Goal: Navigation & Orientation: Find specific page/section

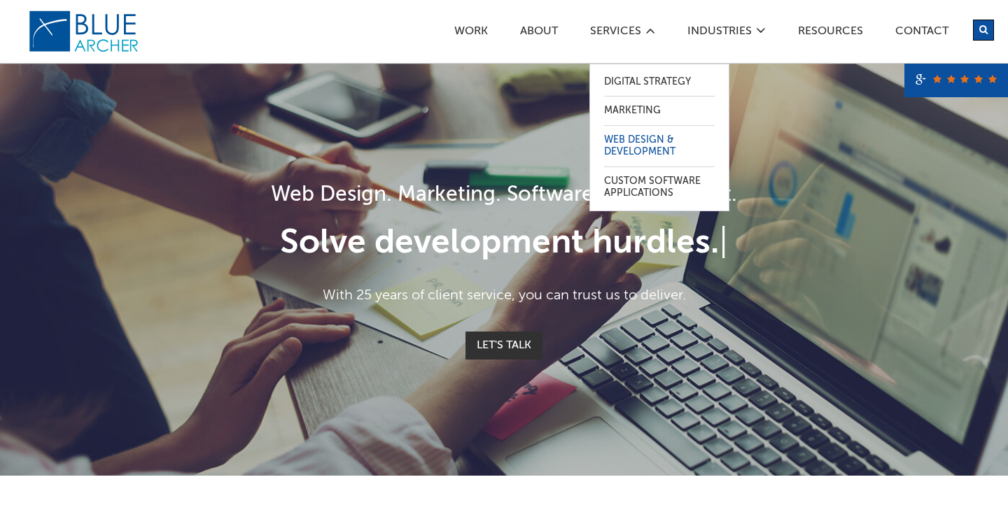
click at [630, 141] on link "Web Design & Development" at bounding box center [659, 146] width 111 height 41
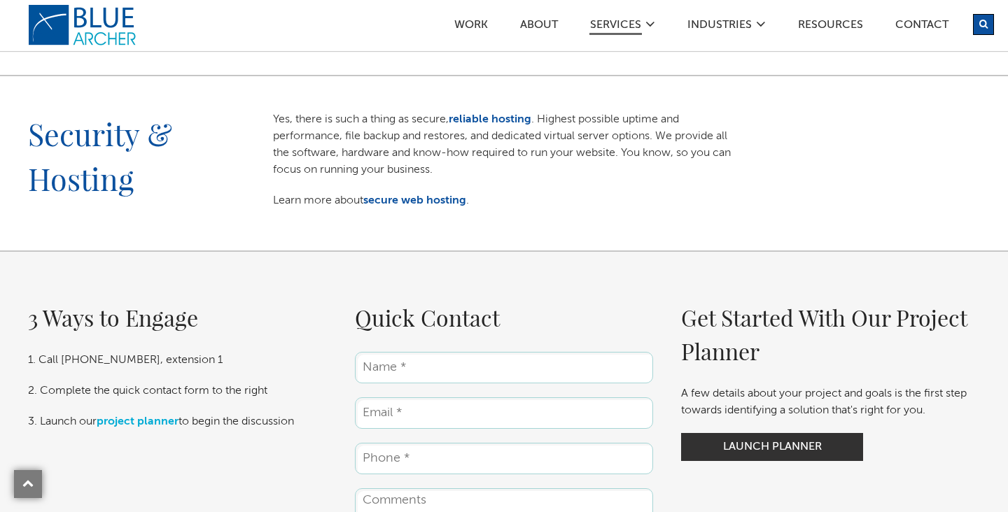
scroll to position [1758, 0]
